Goal: Task Accomplishment & Management: Manage account settings

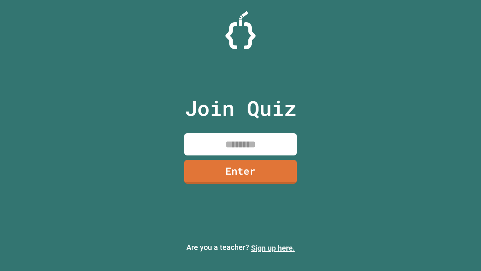
click at [273, 248] on link "Sign up here." at bounding box center [273, 247] width 44 height 9
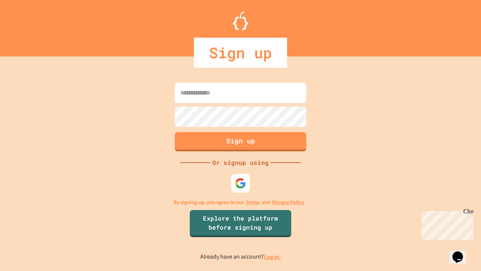
click at [273, 256] on link "Log in." at bounding box center [272, 257] width 17 height 8
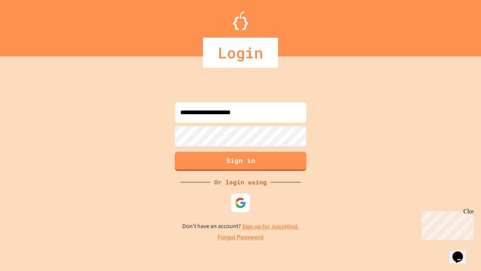
type input "**********"
